Goal: Information Seeking & Learning: Check status

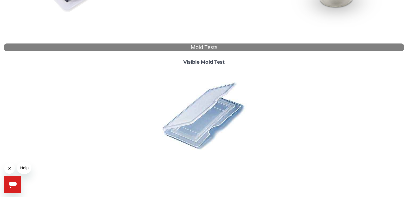
scroll to position [185, 0]
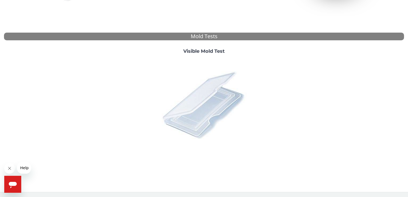
click at [203, 115] on img at bounding box center [204, 104] width 93 height 93
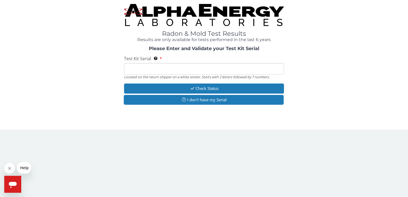
scroll to position [0, 0]
paste input "ML178639"
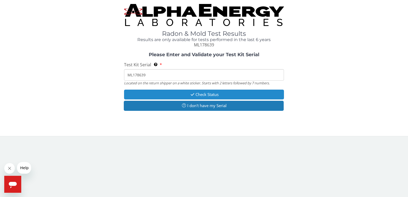
type input "ML178639"
click at [199, 98] on button "Check Status" at bounding box center [204, 95] width 160 height 10
